Goal: Task Accomplishment & Management: Manage account settings

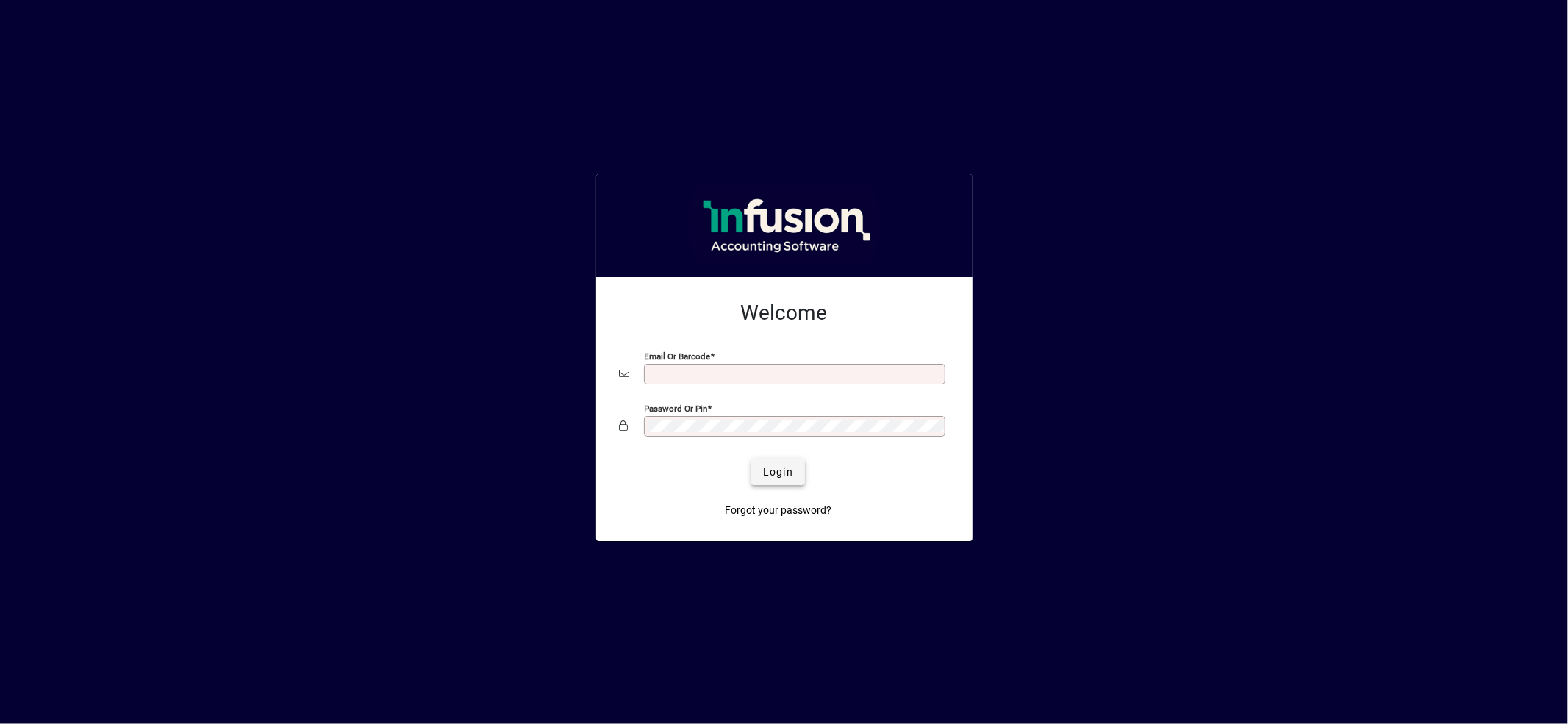
type input "**********"
click at [799, 472] on span "submit" at bounding box center [778, 472] width 53 height 36
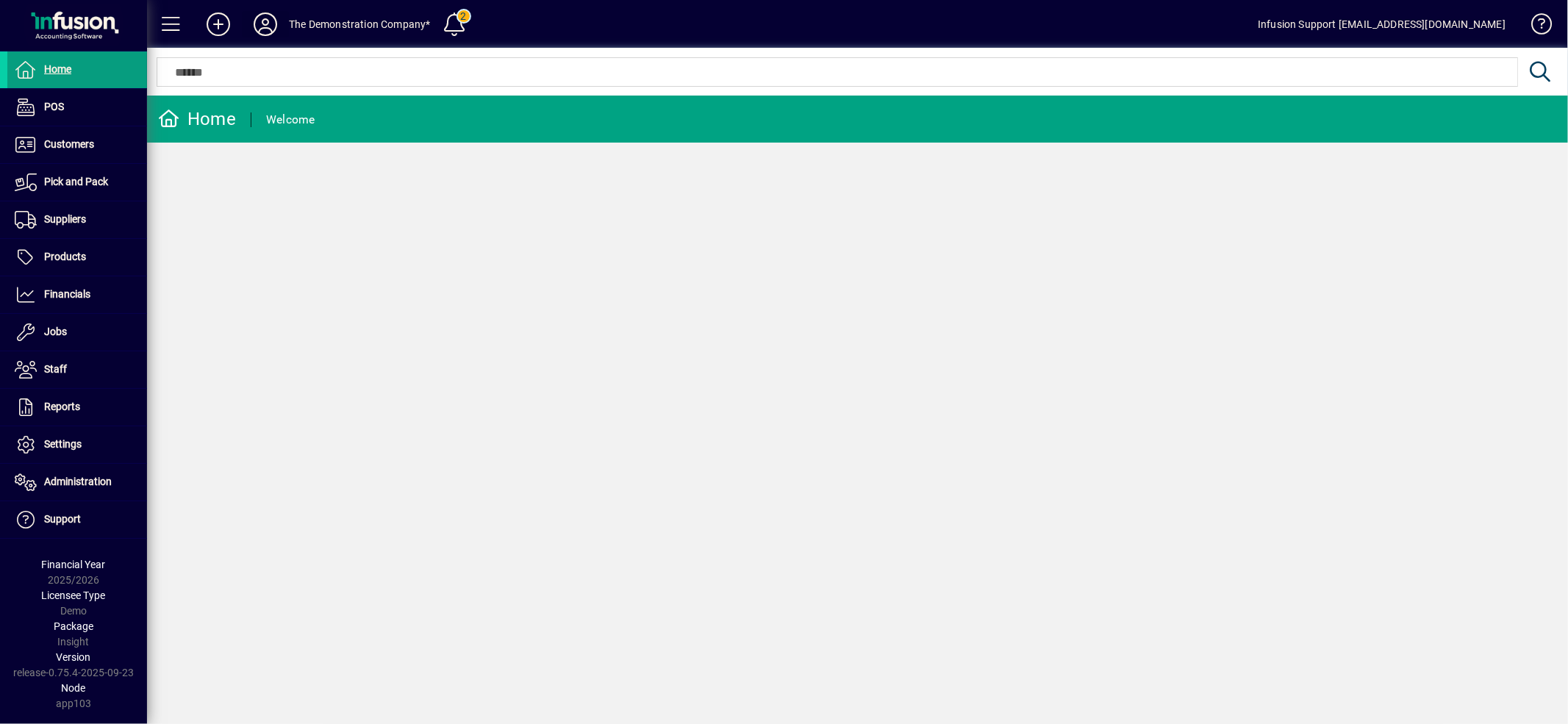
drag, startPoint x: 259, startPoint y: 20, endPoint x: 265, endPoint y: 26, distance: 8.5
click at [265, 26] on icon at bounding box center [265, 25] width 30 height 24
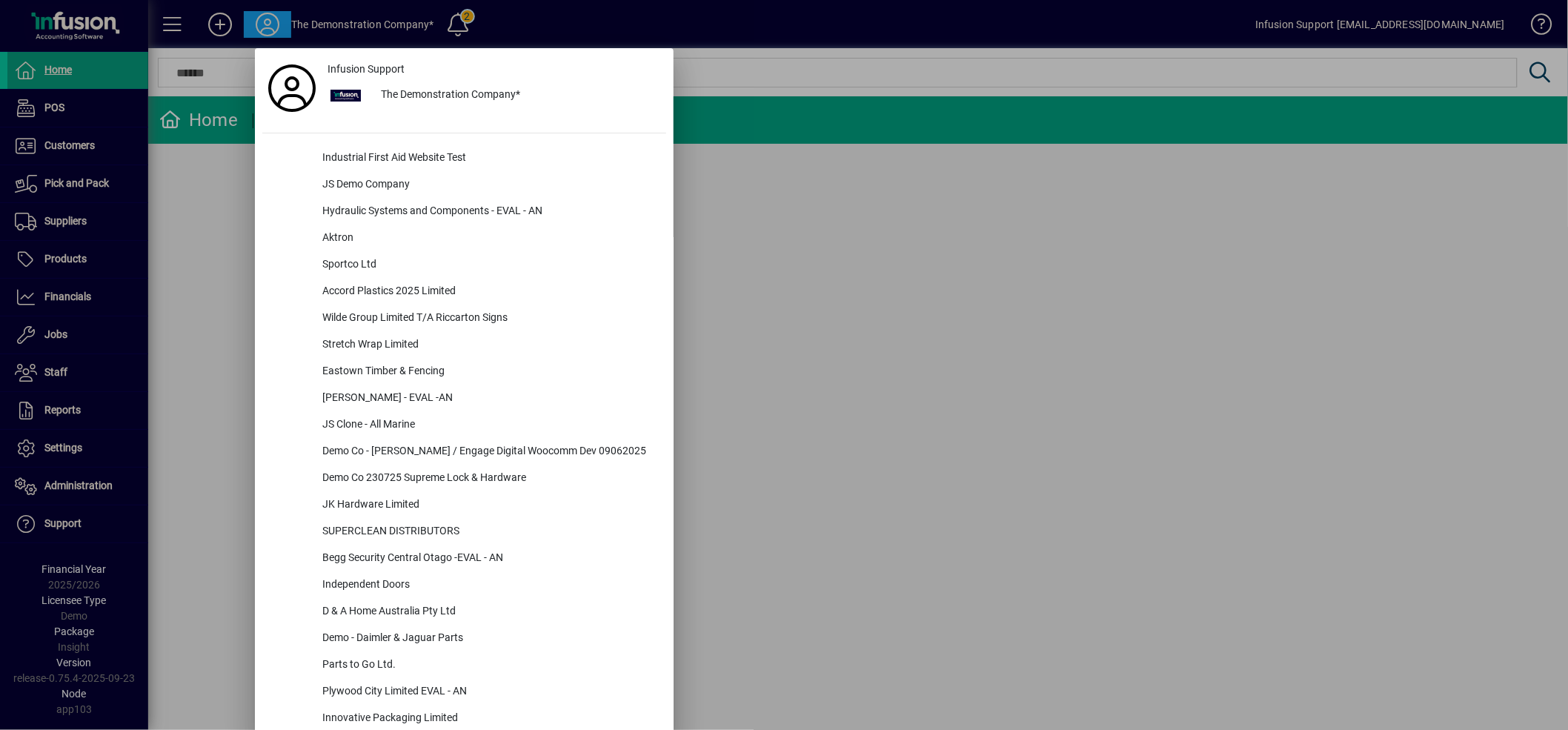
scroll to position [1069, 0]
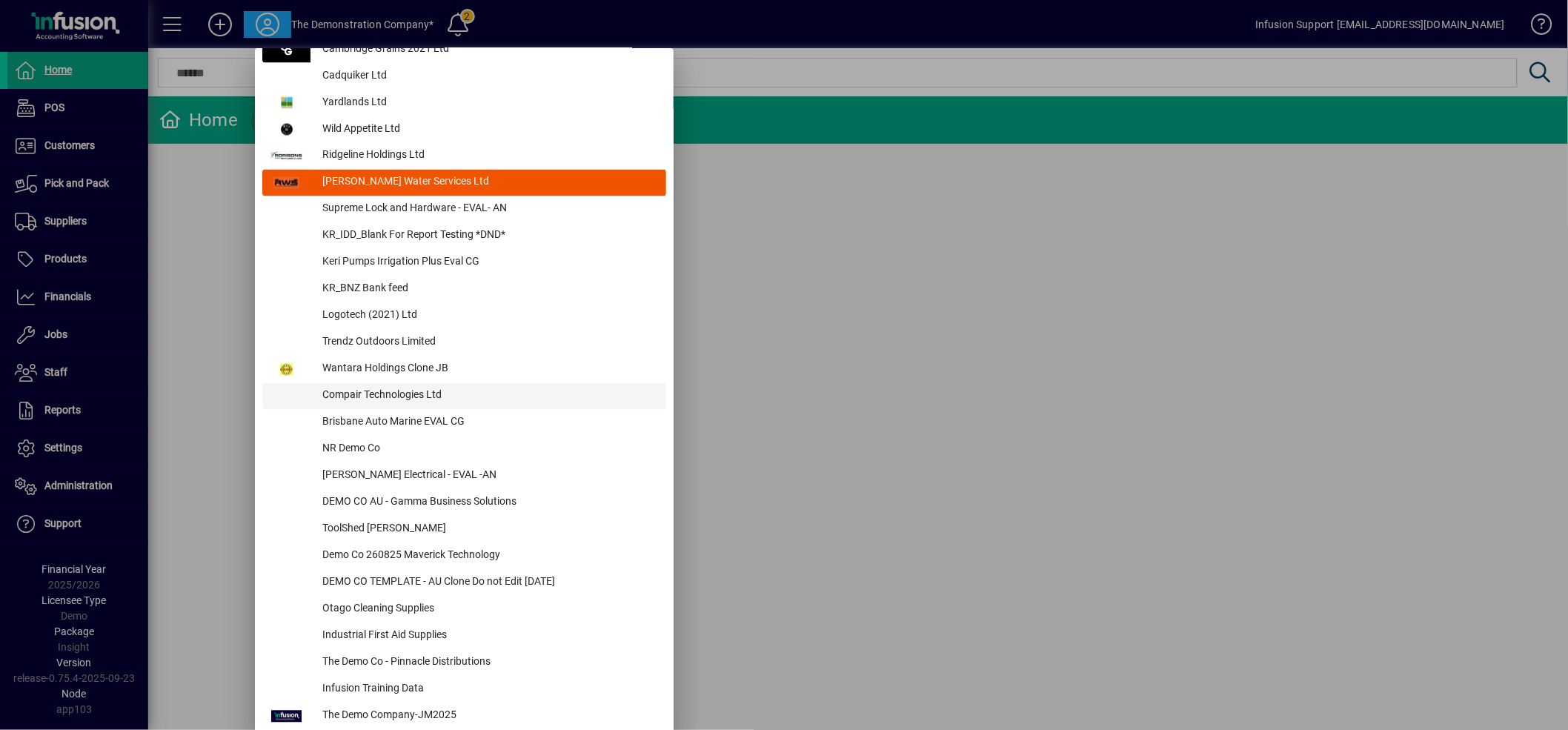
click at [354, 394] on div "Compair Technologies Ltd" at bounding box center [488, 396] width 356 height 26
